Goal: Find specific page/section: Find specific page/section

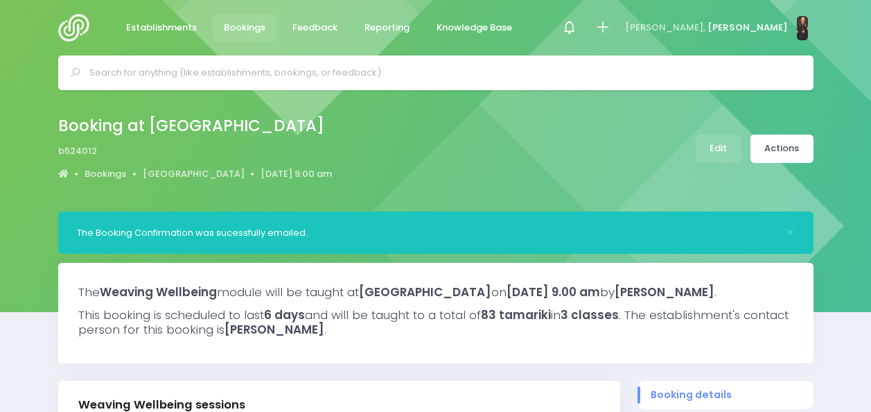
select select "5"
click at [561, 194] on div "Booking at Otorohanga South School b524012 Bookings Otorohanga South School 3 M…" at bounding box center [435, 150] width 871 height 121
click at [173, 28] on span "Establishments" at bounding box center [161, 28] width 71 height 14
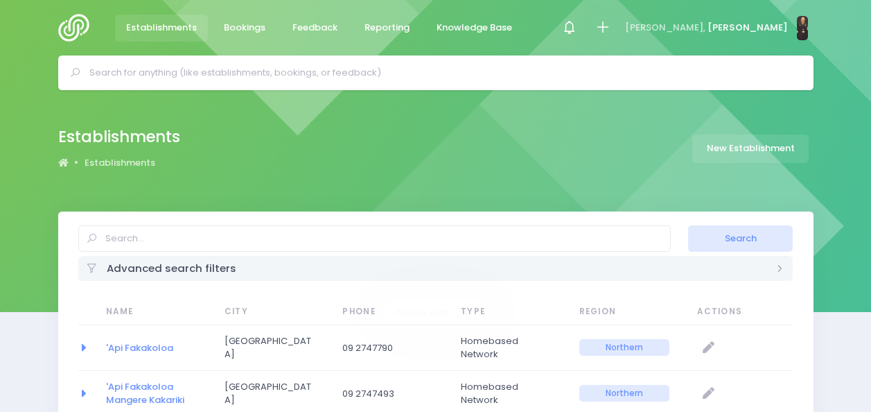
select select "20"
click at [195, 79] on input "text" at bounding box center [441, 72] width 705 height 21
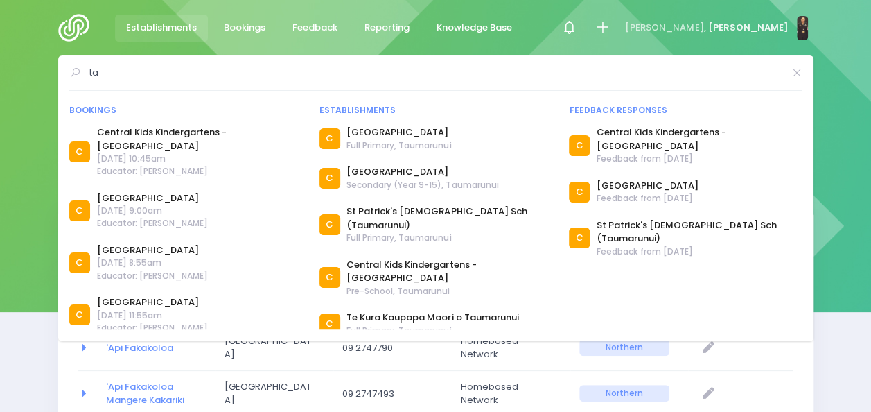
type input "t"
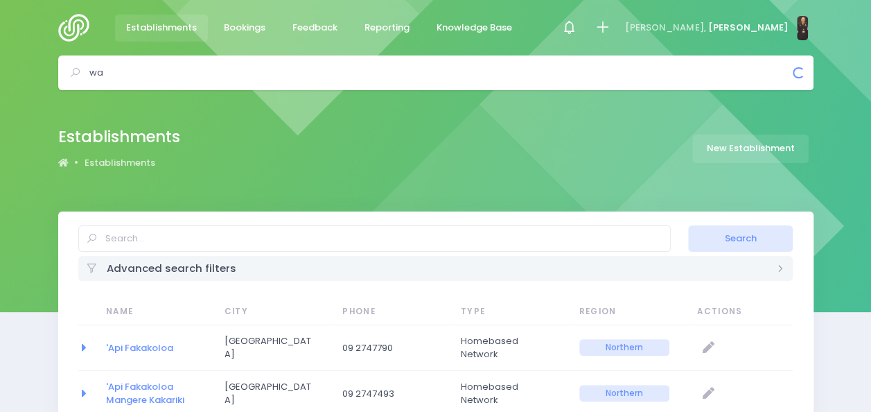
type input "w"
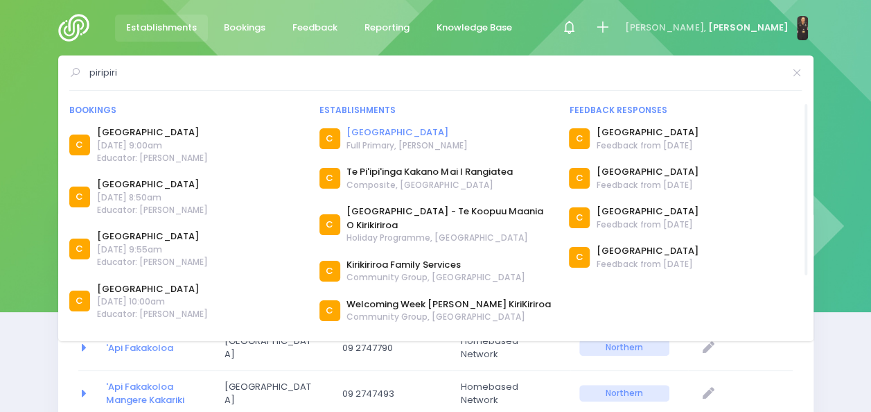
type input "piripiri"
click at [380, 132] on link "[GEOGRAPHIC_DATA]" at bounding box center [406, 132] width 121 height 14
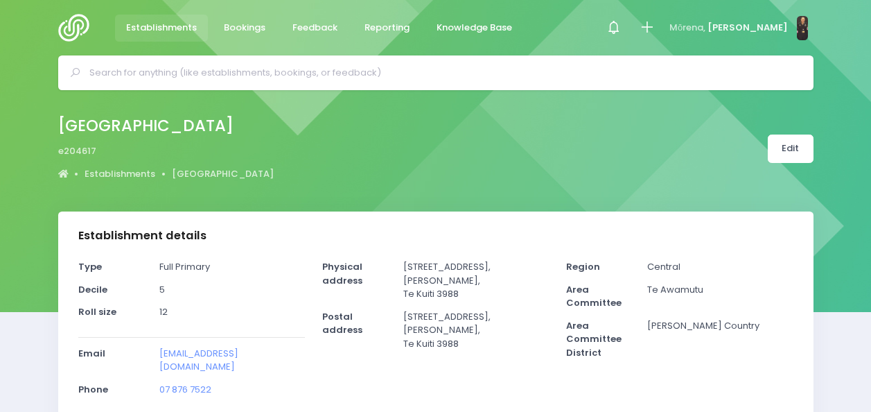
select select "5"
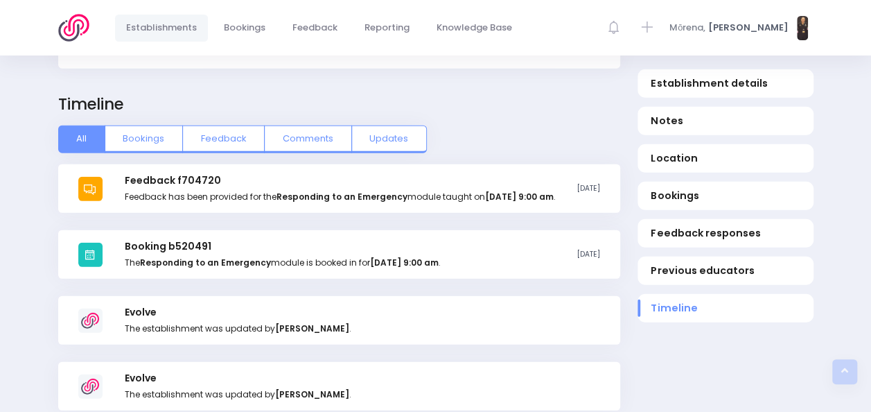
scroll to position [1737, 0]
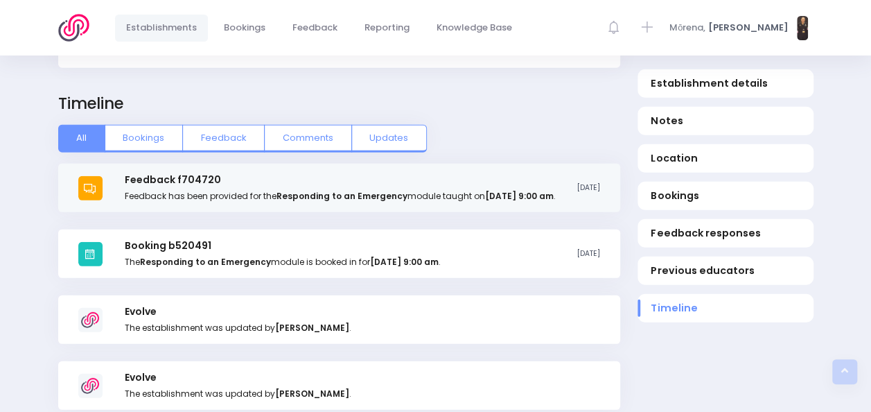
click at [184, 174] on h3 "Feedback f704720" at bounding box center [340, 180] width 430 height 12
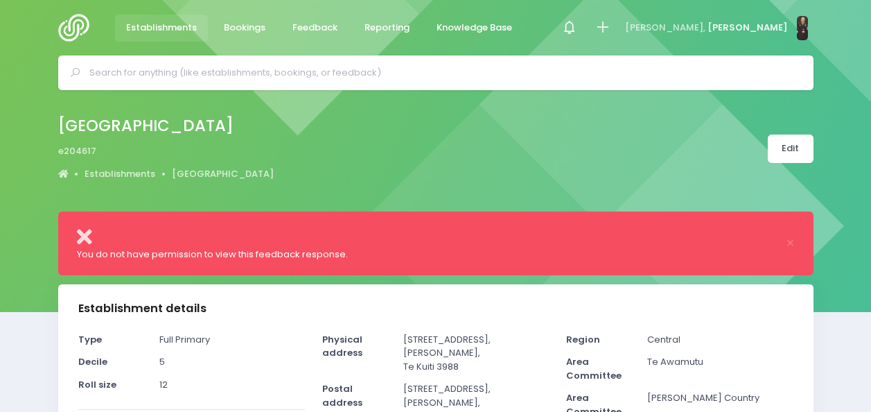
select select "5"
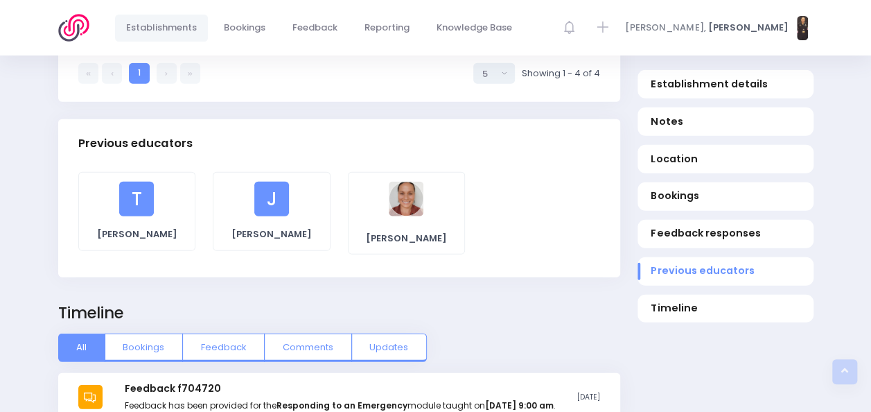
scroll to position [1678, 0]
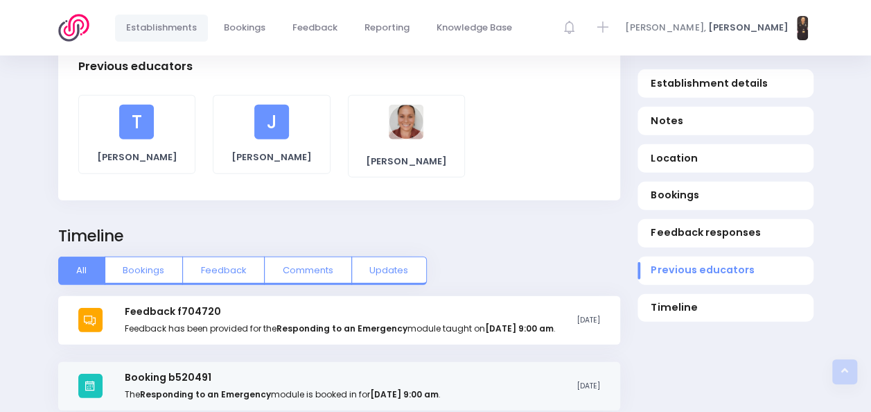
click at [146, 388] on strong "Responding to an Emergency" at bounding box center [205, 394] width 131 height 12
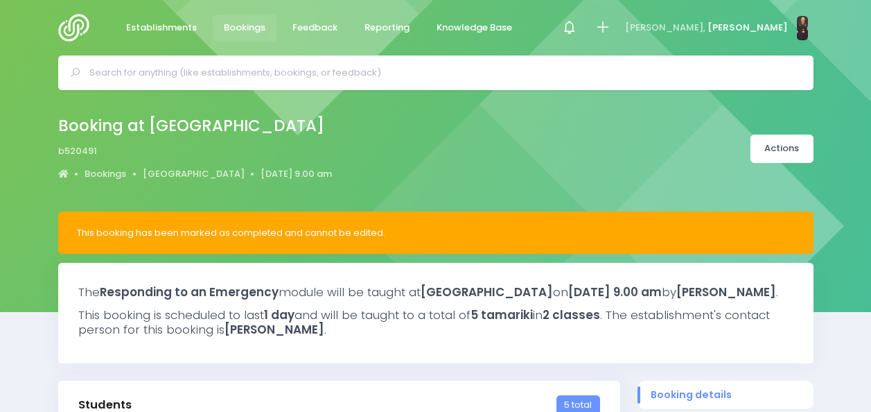
select select "5"
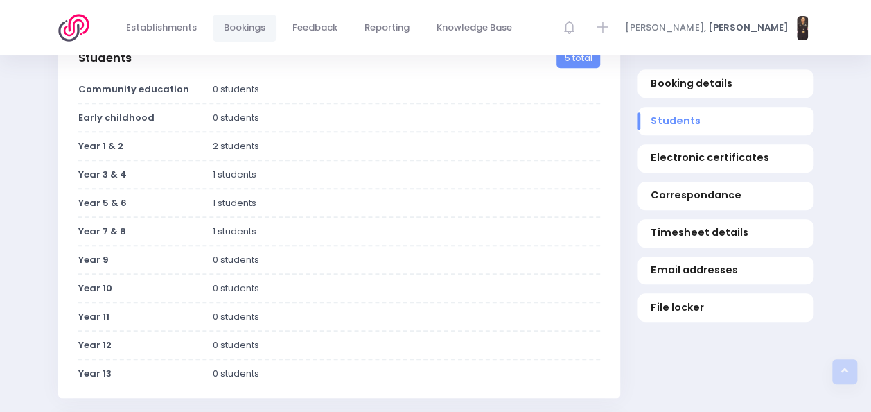
scroll to position [347, 0]
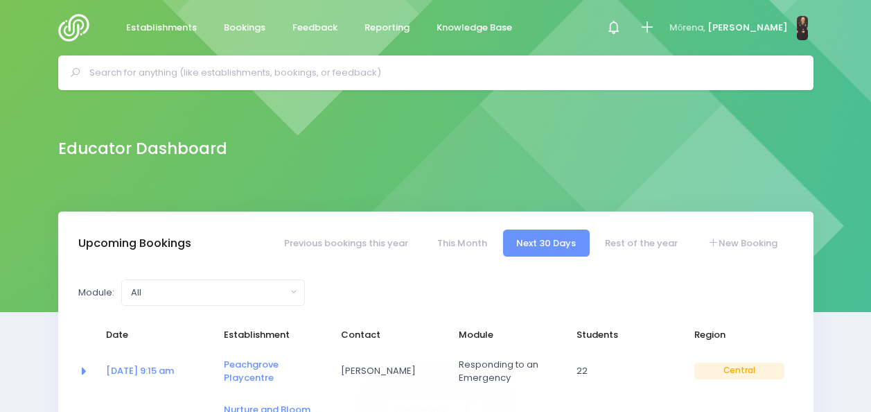
select select "5"
click at [229, 79] on input "text" at bounding box center [441, 72] width 705 height 21
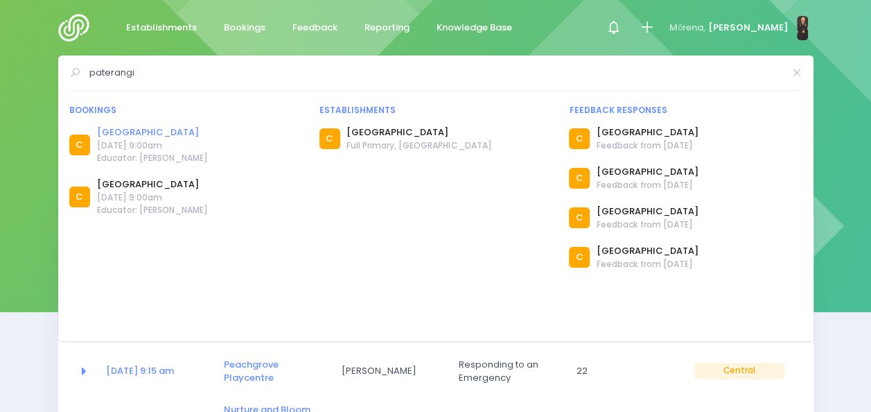
type input "paterangi"
click at [154, 131] on link "[GEOGRAPHIC_DATA]" at bounding box center [152, 132] width 111 height 14
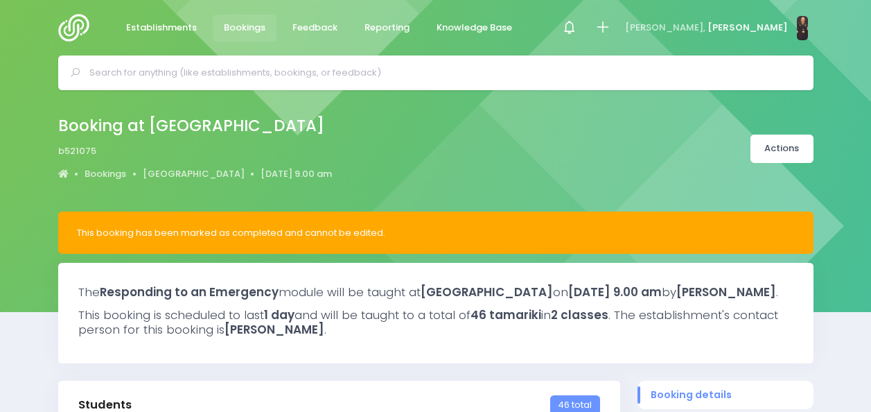
select select "5"
click at [400, 73] on input "text" at bounding box center [441, 72] width 705 height 21
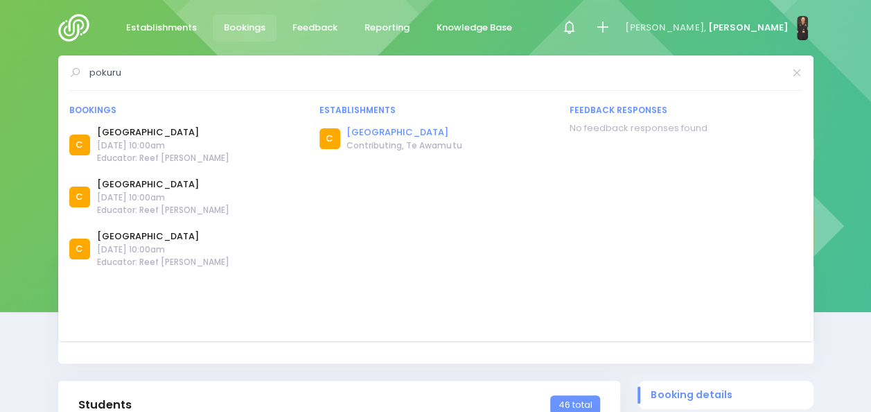
type input "pokuru"
click at [375, 131] on link "Pokuru School" at bounding box center [403, 132] width 115 height 14
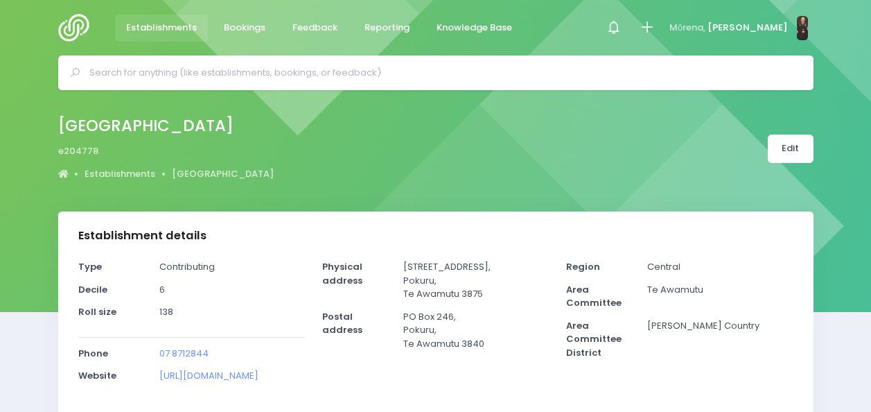
select select "5"
click at [529, 73] on input "text" at bounding box center [441, 72] width 705 height 21
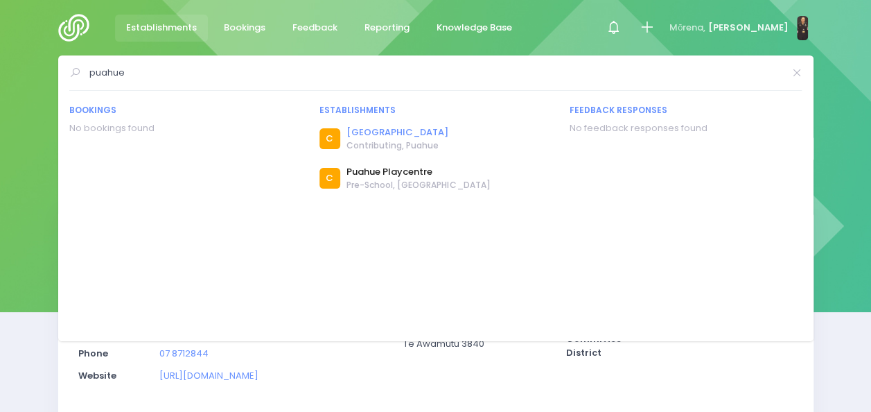
type input "puahue"
click at [400, 130] on link "Puahue School" at bounding box center [397, 132] width 102 height 14
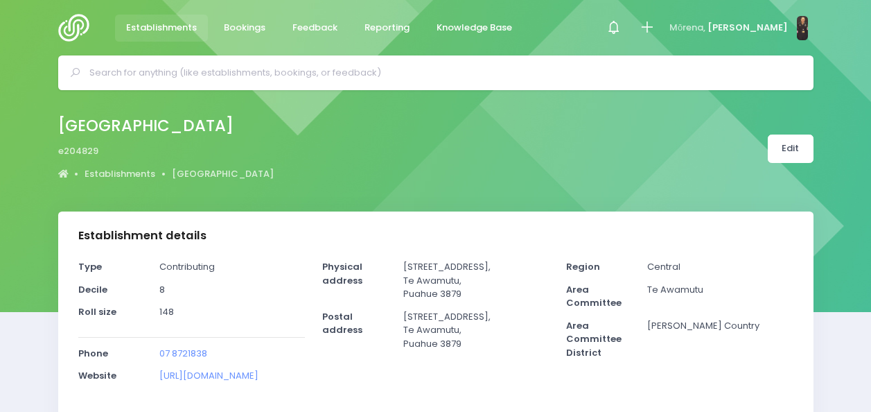
select select "5"
click at [366, 69] on input "text" at bounding box center [441, 72] width 705 height 21
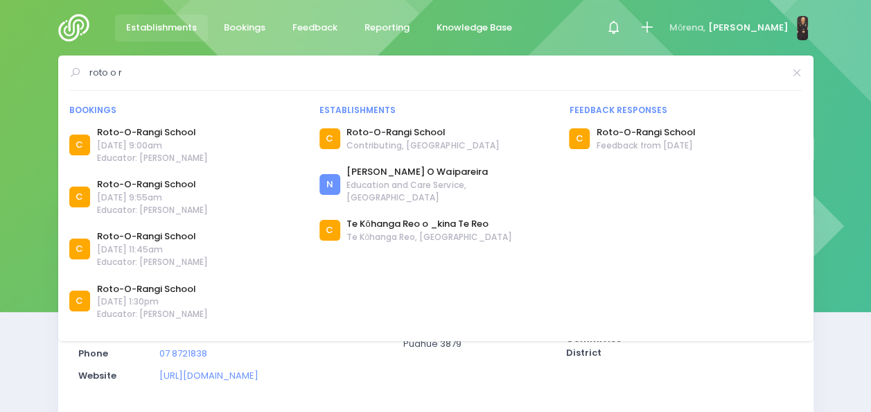
click at [363, 71] on input "roto o r" at bounding box center [436, 72] width 694 height 21
type input "r"
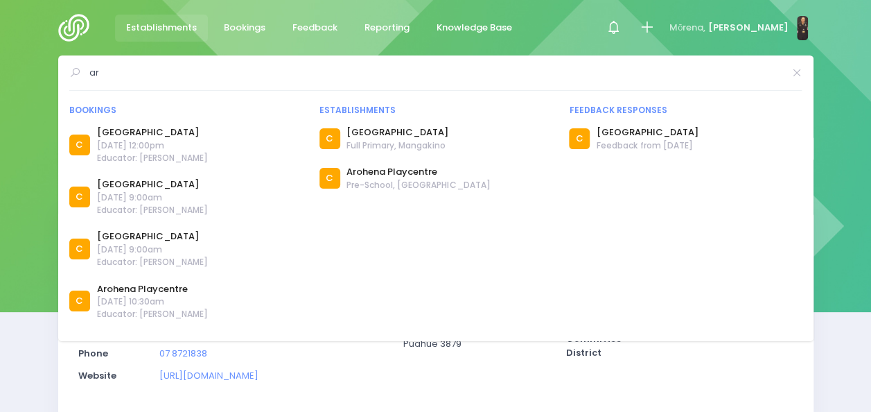
type input "a"
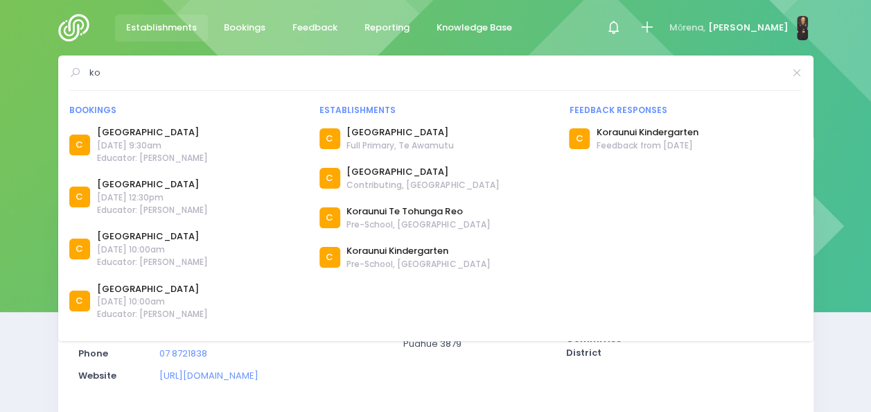
type input "k"
